Goal: Transaction & Acquisition: Purchase product/service

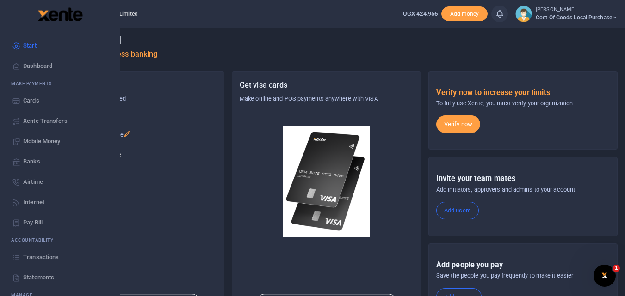
click at [32, 142] on span "Mobile Money" at bounding box center [41, 141] width 37 height 9
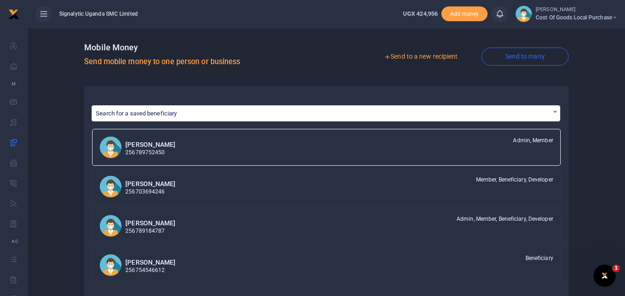
click at [430, 55] on link "Send to a new recipient" at bounding box center [420, 57] width 121 height 17
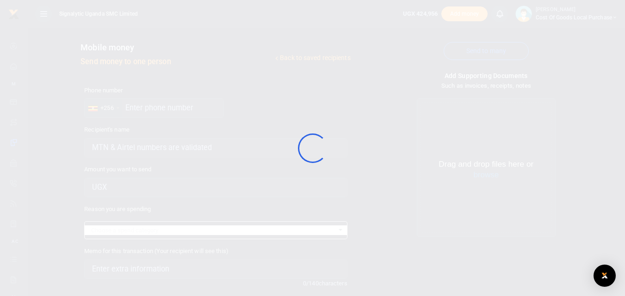
select select
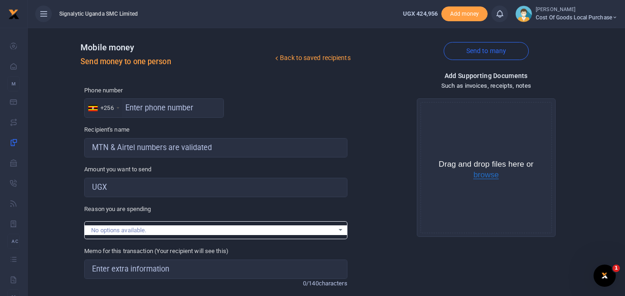
click at [495, 175] on button "browse" at bounding box center [485, 175] width 25 height 8
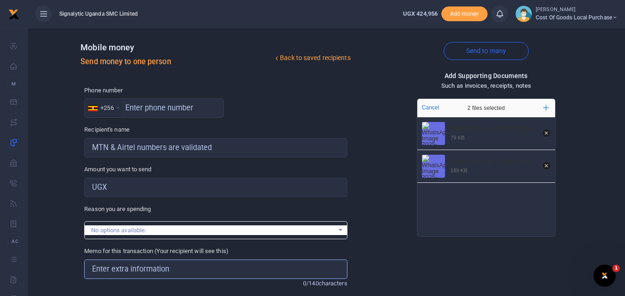
click at [110, 266] on input "Memo for this transaction (Your recipient will see this)" at bounding box center [215, 269] width 263 height 19
paste input "PROC00026"
type input "PROC00026 for purchase of glue sticks"
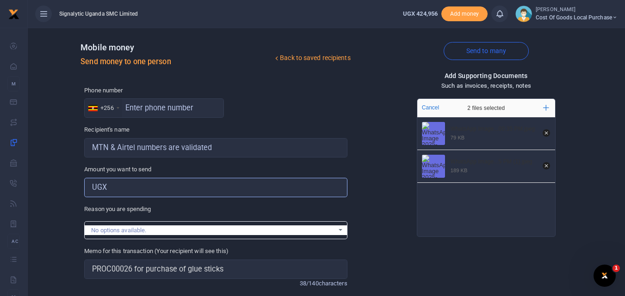
click at [123, 183] on input "Amount you want to send" at bounding box center [215, 187] width 263 height 19
type input "7,400"
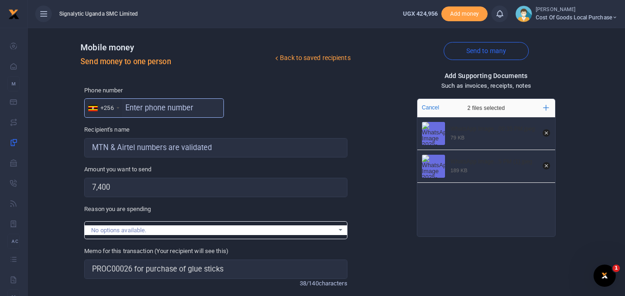
click at [134, 104] on input "text" at bounding box center [154, 108] width 140 height 19
type input "0773593740"
type input "[PERSON_NAME]"
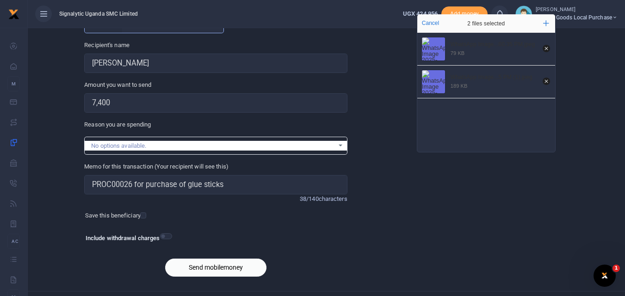
scroll to position [104, 0]
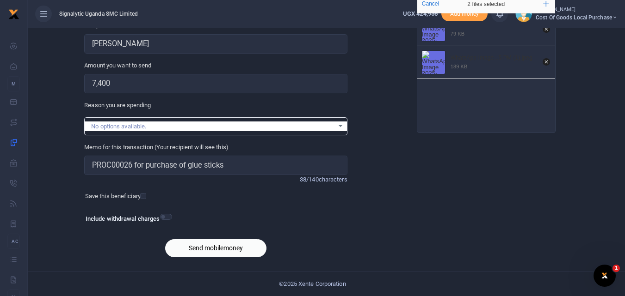
type input "0773593740"
click at [167, 217] on input "checkbox" at bounding box center [166, 217] width 12 height 6
checkbox input "true"
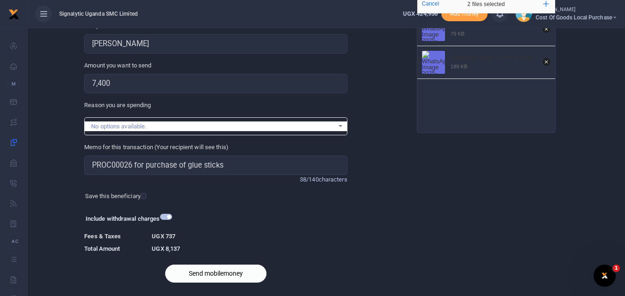
click at [195, 271] on button "Send mobilemoney" at bounding box center [215, 274] width 101 height 18
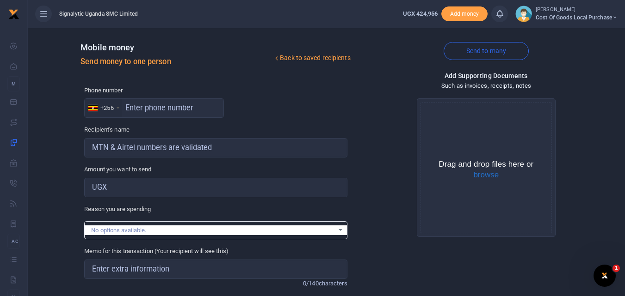
scroll to position [104, 0]
